Goal: Information Seeking & Learning: Learn about a topic

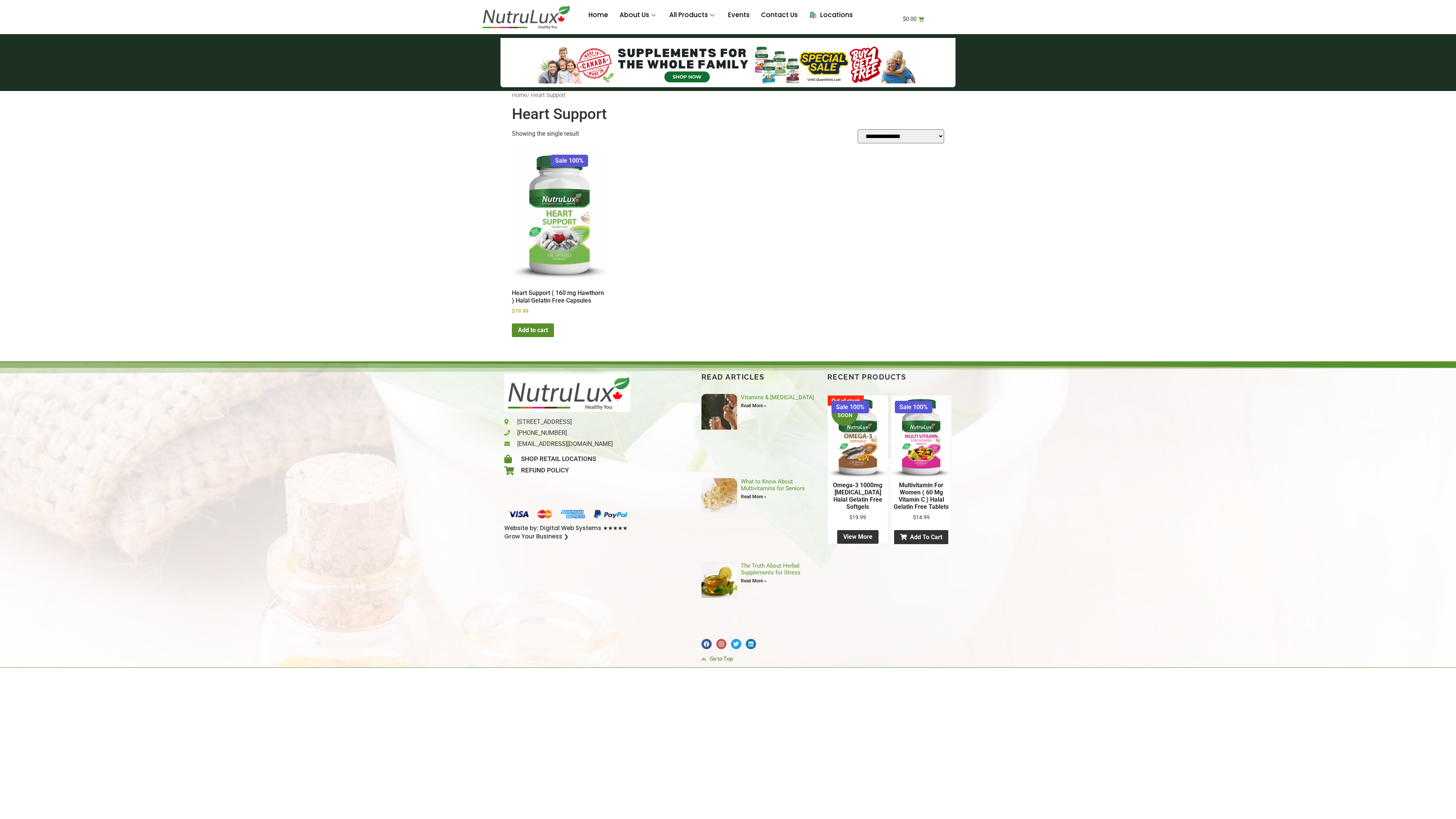
click at [765, 478] on link "What to Know About Multivitamins for Seniors" at bounding box center [773, 485] width 64 height 14
